Goal: Communication & Community: Answer question/provide support

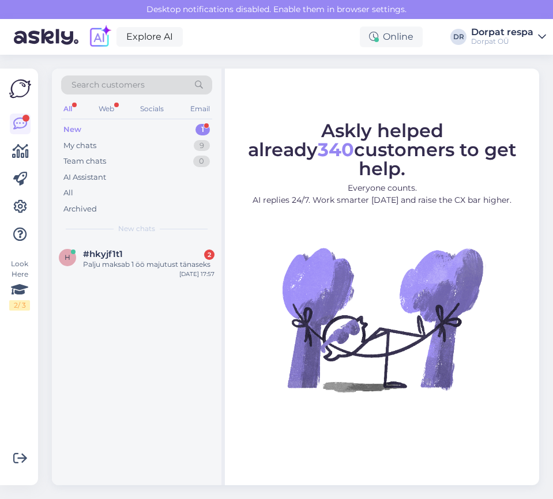
drag, startPoint x: 315, startPoint y: 268, endPoint x: 296, endPoint y: 273, distance: 19.7
click at [315, 268] on img at bounding box center [383, 320] width 208 height 208
click at [131, 274] on div "h #hkyjf1t1 2 Palju maksab 1 öö majutust tänaseks [DATE] 17:57" at bounding box center [137, 262] width 170 height 42
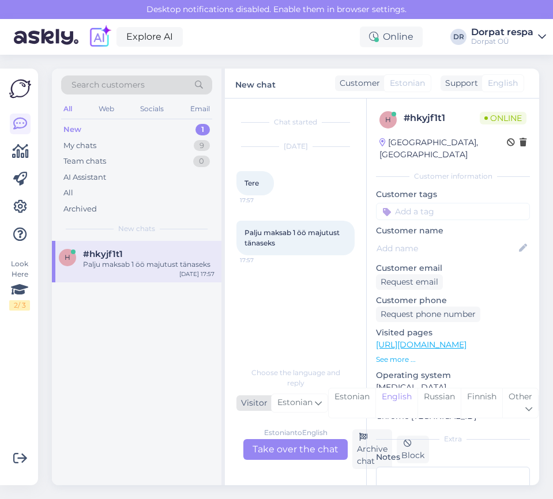
click at [295, 403] on span "Estonian" at bounding box center [294, 403] width 35 height 13
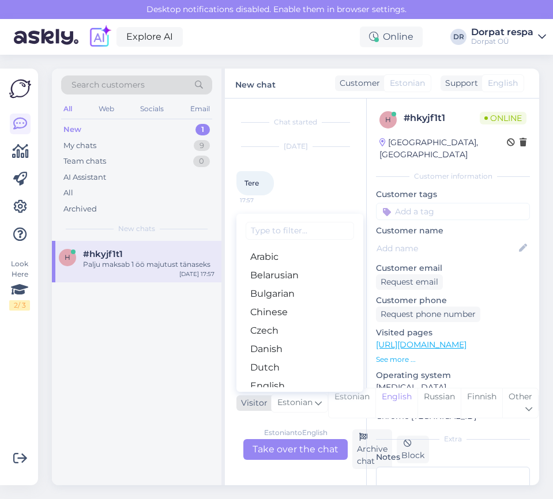
click at [294, 404] on span "Estonian" at bounding box center [294, 403] width 35 height 13
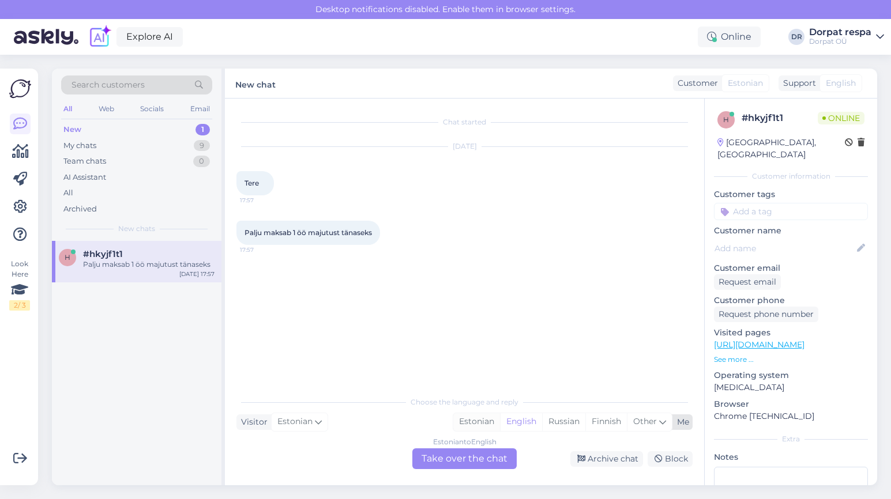
click at [487, 422] on div "Estonian" at bounding box center [476, 421] width 47 height 17
click at [441, 455] on div "Estonian to Estonian Take over the chat" at bounding box center [464, 459] width 104 height 21
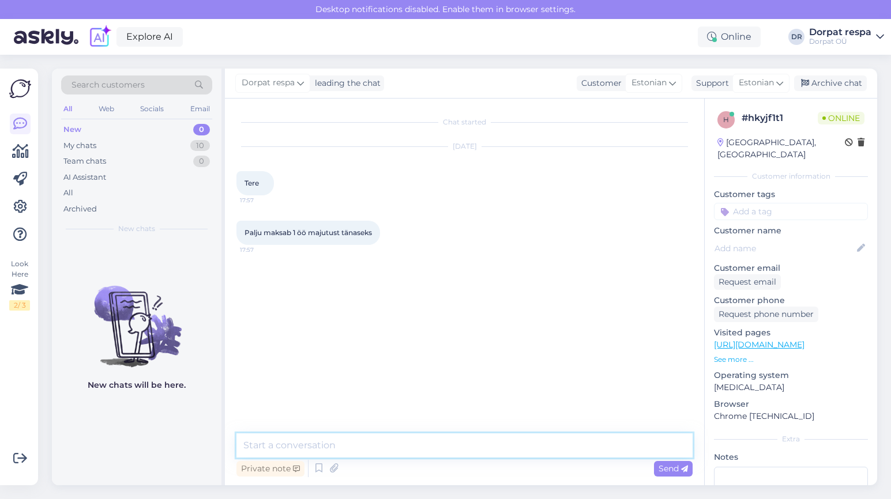
click at [382, 451] on textarea at bounding box center [464, 446] width 456 height 24
type textarea "Tere. Tänaseks standard tuba ühele inimesele 70€ ning [PERSON_NAME] 77€."
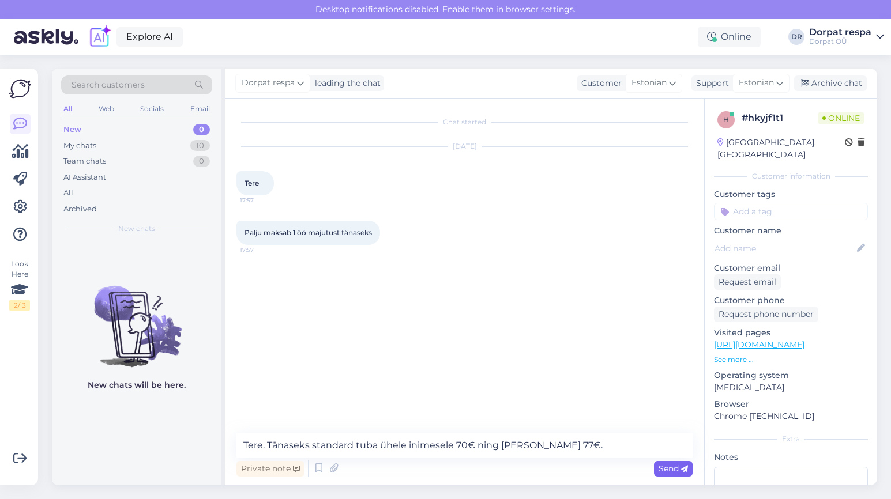
click at [552, 468] on span "Send" at bounding box center [673, 469] width 29 height 10
